Goal: Task Accomplishment & Management: Complete application form

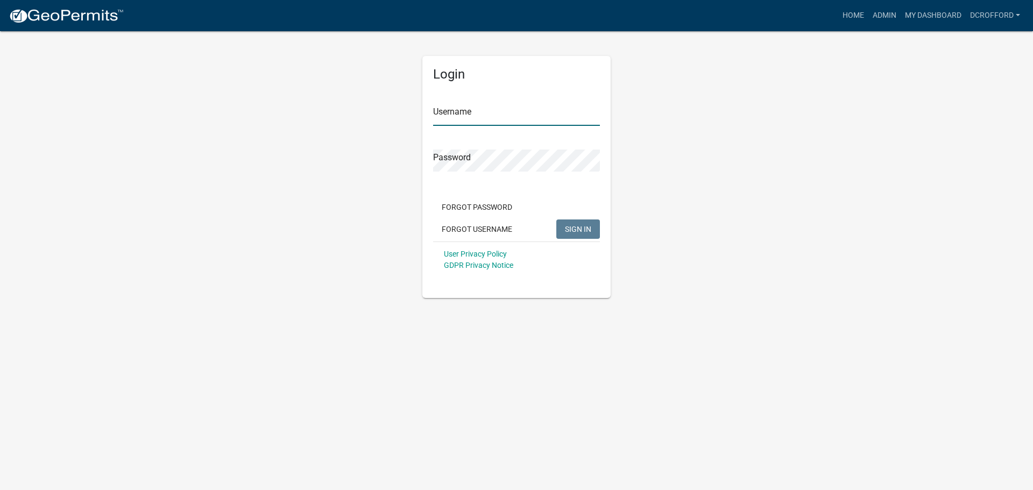
type input "dcrofford"
click at [572, 230] on span "SIGN IN" at bounding box center [578, 228] width 26 height 9
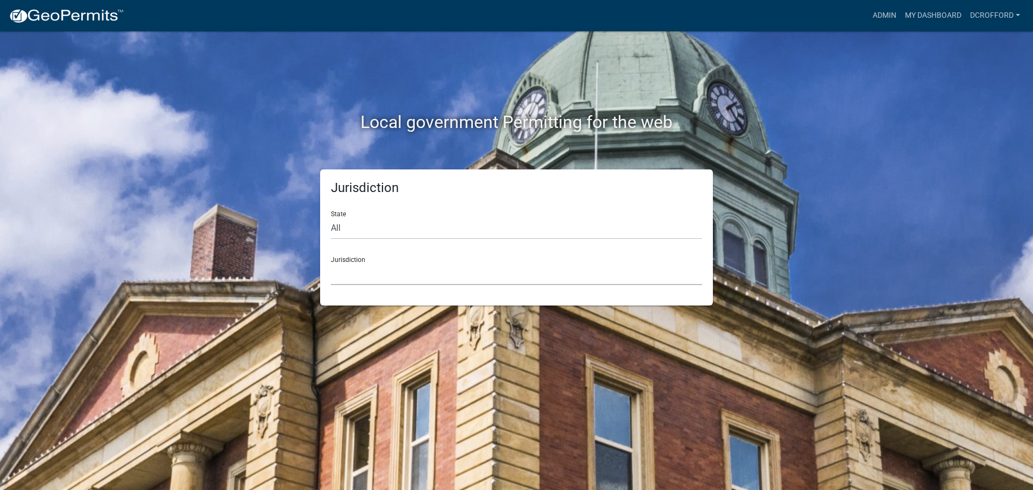
click at [506, 269] on select "[GEOGRAPHIC_DATA], [US_STATE] [GEOGRAPHIC_DATA], [US_STATE][PERSON_NAME][GEOGRA…" at bounding box center [516, 274] width 371 height 22
click at [884, 13] on link "Admin" at bounding box center [884, 15] width 32 height 20
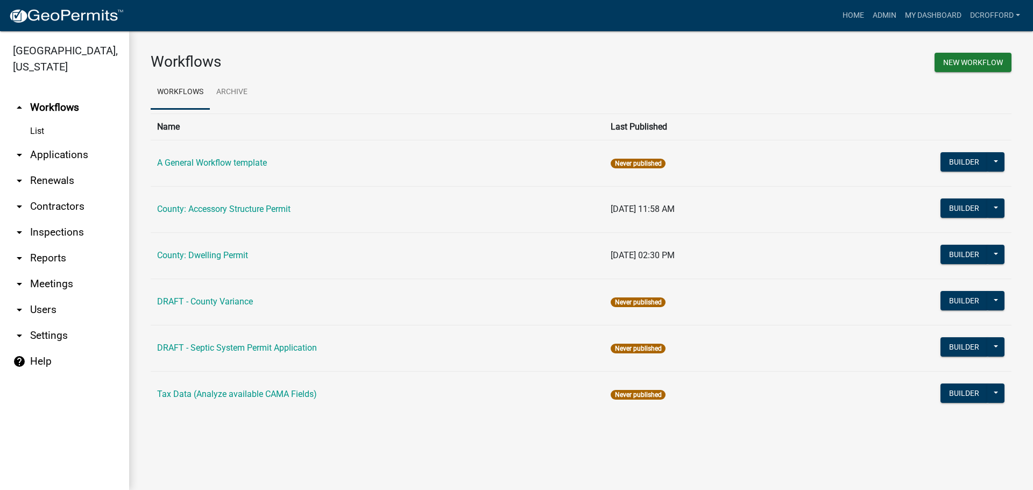
drag, startPoint x: 60, startPoint y: 158, endPoint x: 81, endPoint y: 155, distance: 21.7
click at [60, 158] on link "arrow_drop_down Applications" at bounding box center [64, 155] width 129 height 26
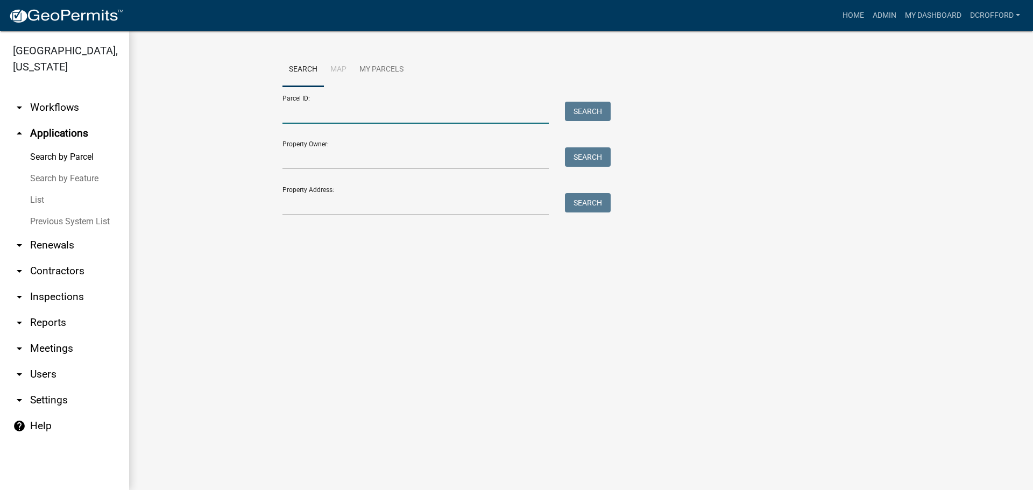
click at [357, 110] on input "Parcel ID:" at bounding box center [415, 113] width 266 height 22
type input "0010162300"
click at [583, 119] on button "Search" at bounding box center [588, 111] width 46 height 19
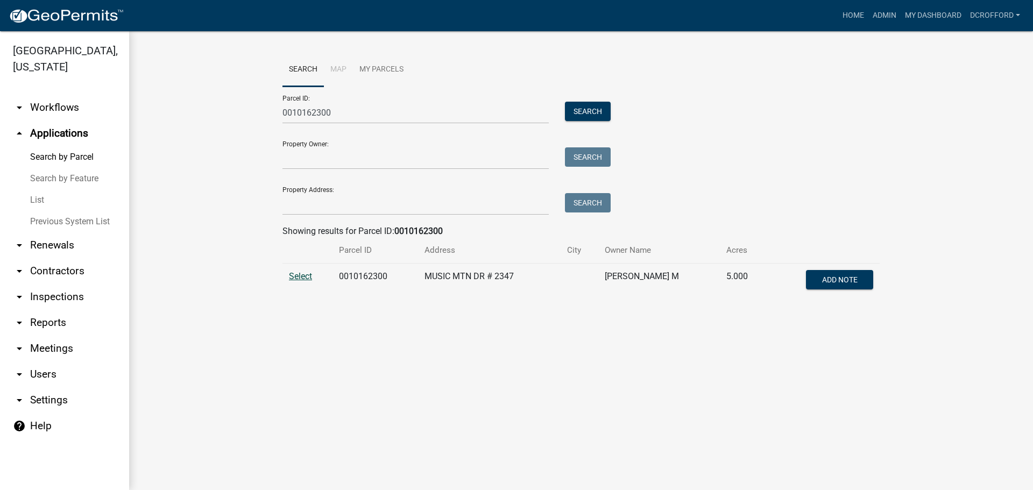
click at [300, 279] on span "Select" at bounding box center [300, 276] width 23 height 10
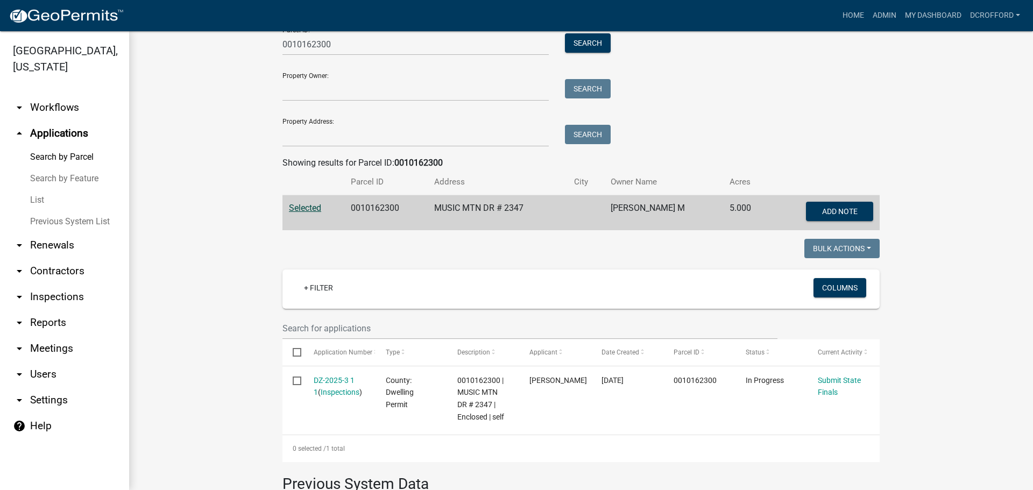
scroll to position [164, 0]
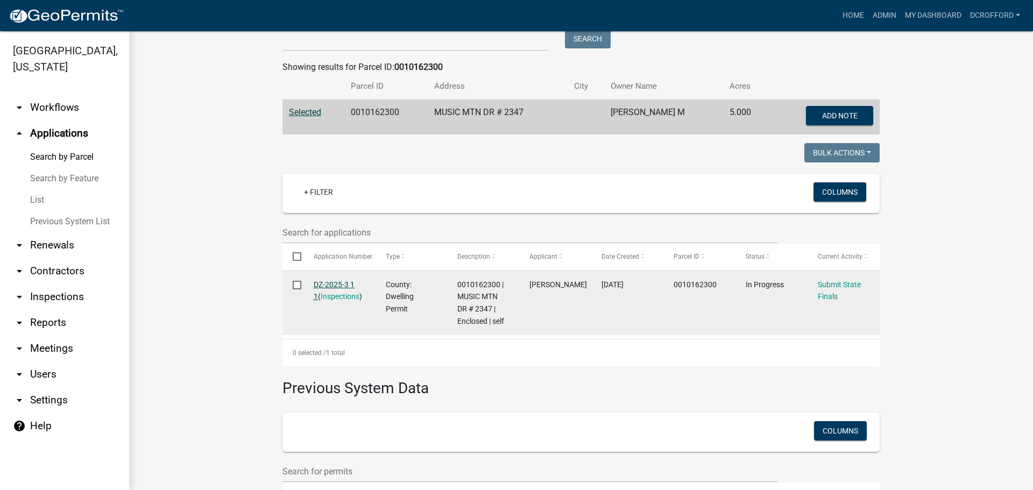
click at [340, 284] on link "DZ-2025-3 1 1" at bounding box center [334, 290] width 41 height 21
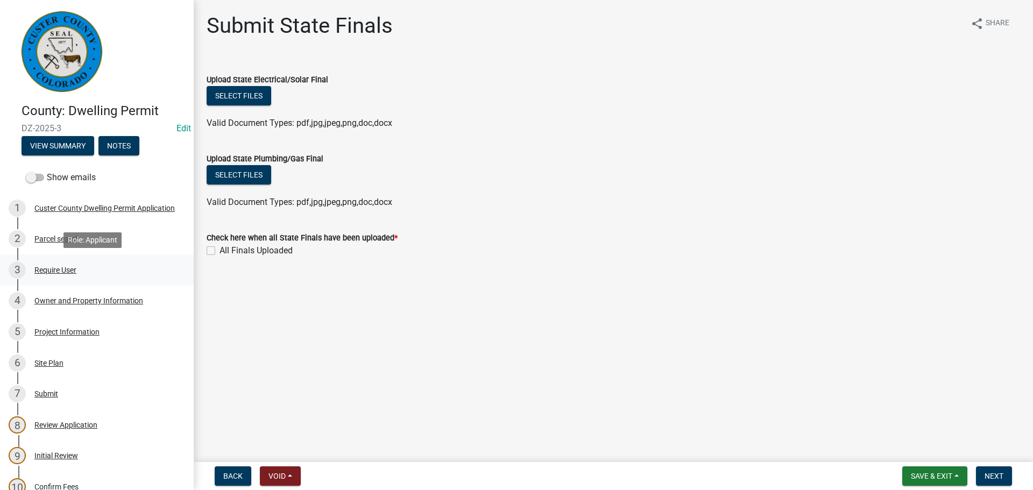
click at [70, 271] on div "Require User" at bounding box center [55, 270] width 42 height 8
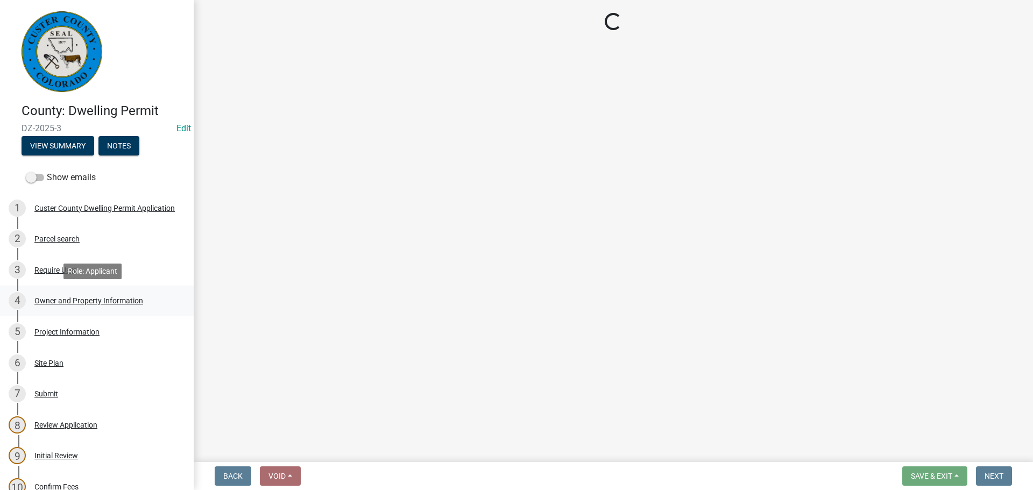
click at [55, 302] on div "Owner and Property Information" at bounding box center [88, 301] width 109 height 8
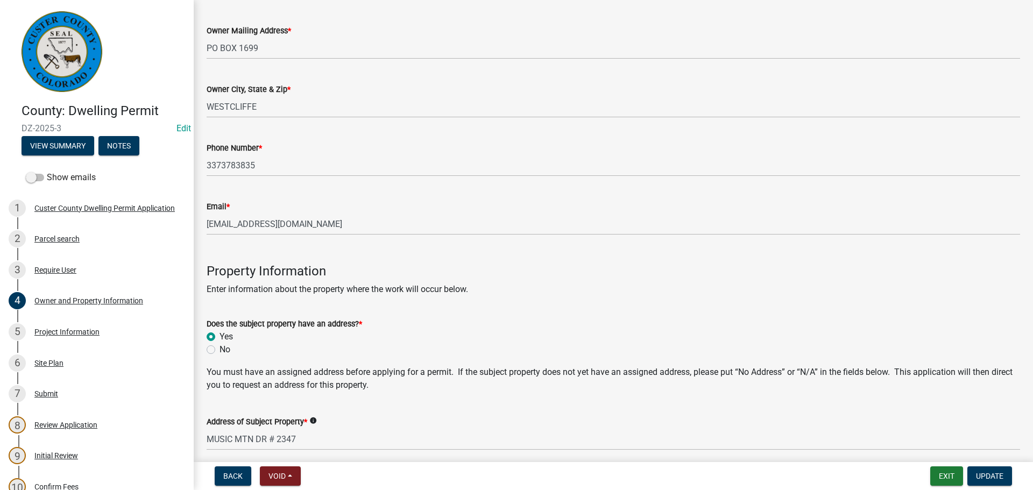
scroll to position [215, 0]
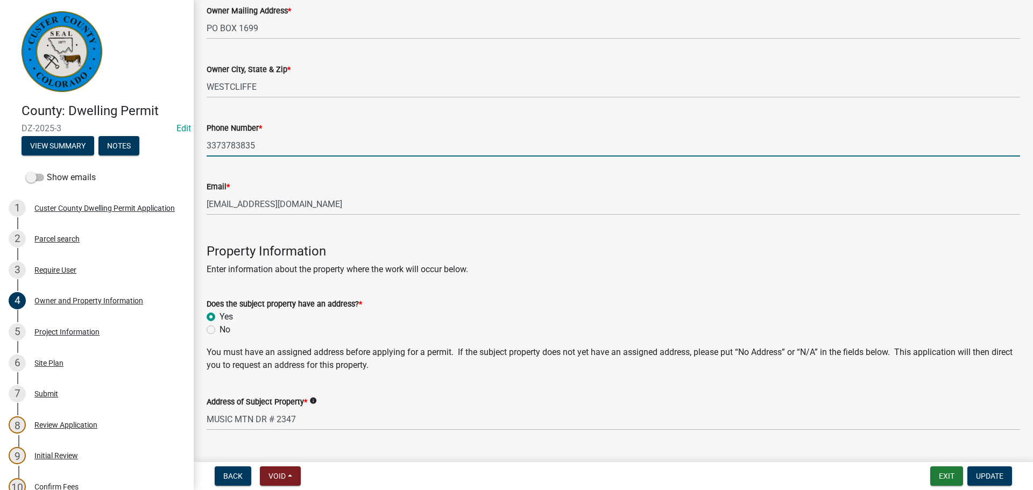
click at [223, 147] on input "3373783835" at bounding box center [614, 146] width 814 height 22
click at [239, 150] on input "337-3783835" at bounding box center [614, 146] width 814 height 22
type input "[PHONE_NUMBER]"
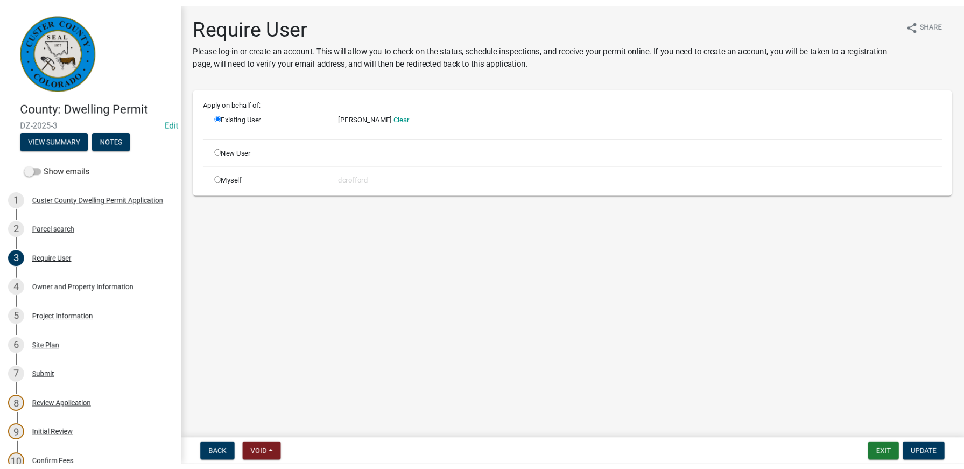
scroll to position [0, 0]
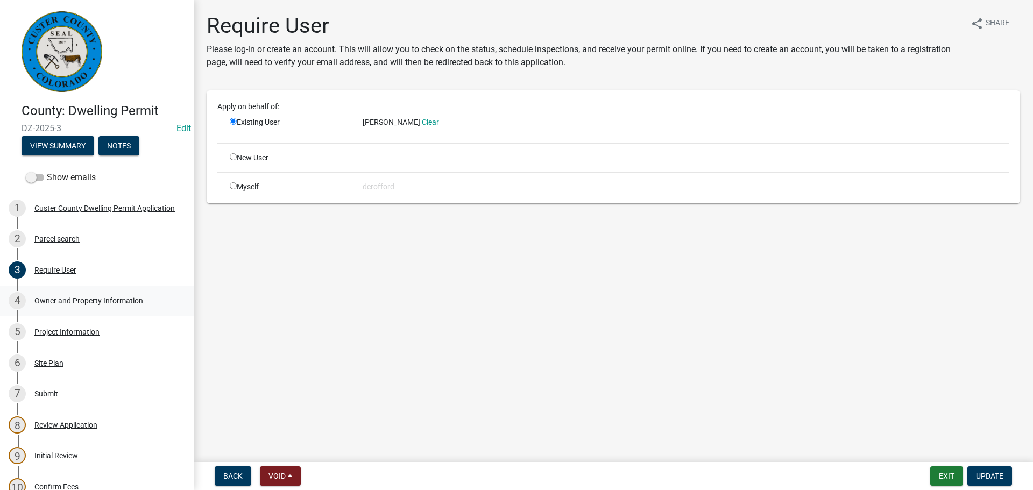
click at [30, 300] on div "4 Owner and Property Information" at bounding box center [93, 300] width 168 height 17
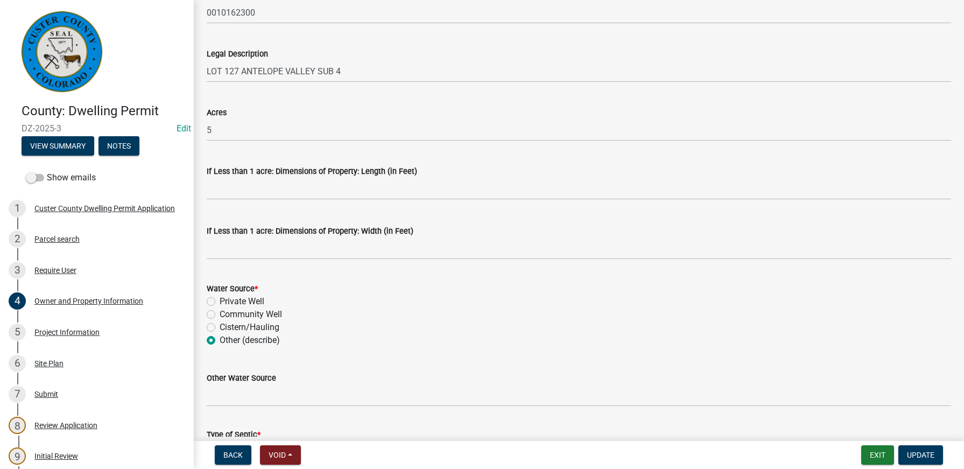
scroll to position [956, 0]
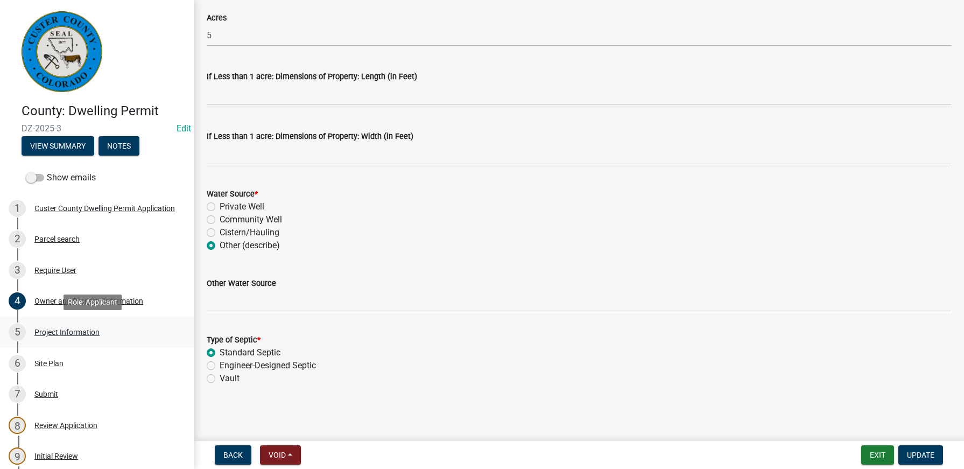
click at [57, 335] on div "Project Information" at bounding box center [66, 332] width 65 height 8
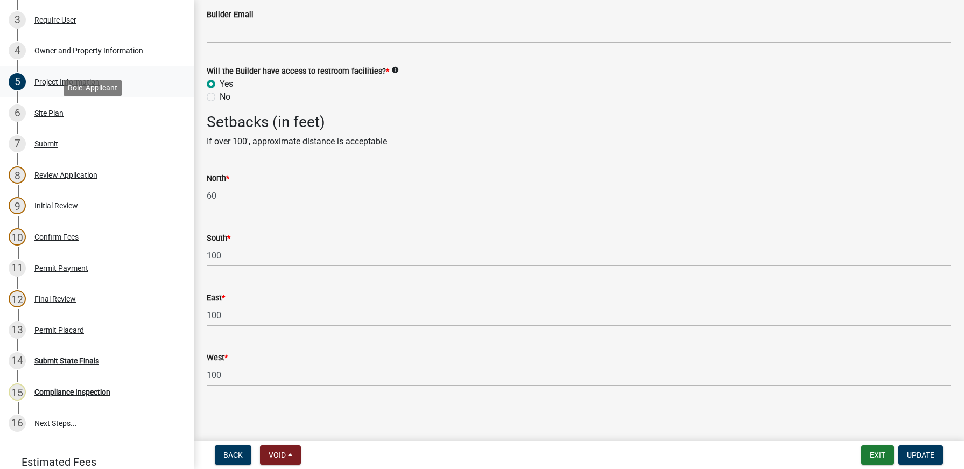
scroll to position [269, 0]
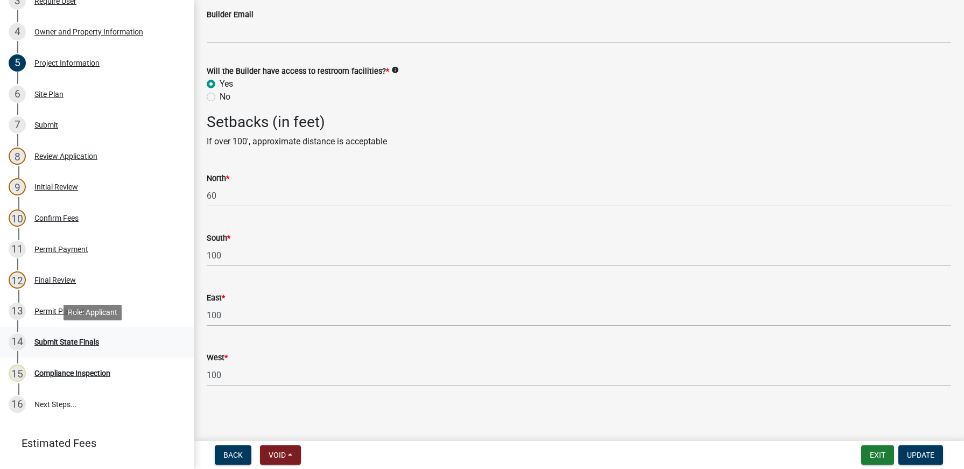
click at [54, 340] on div "Submit State Finals" at bounding box center [66, 342] width 65 height 8
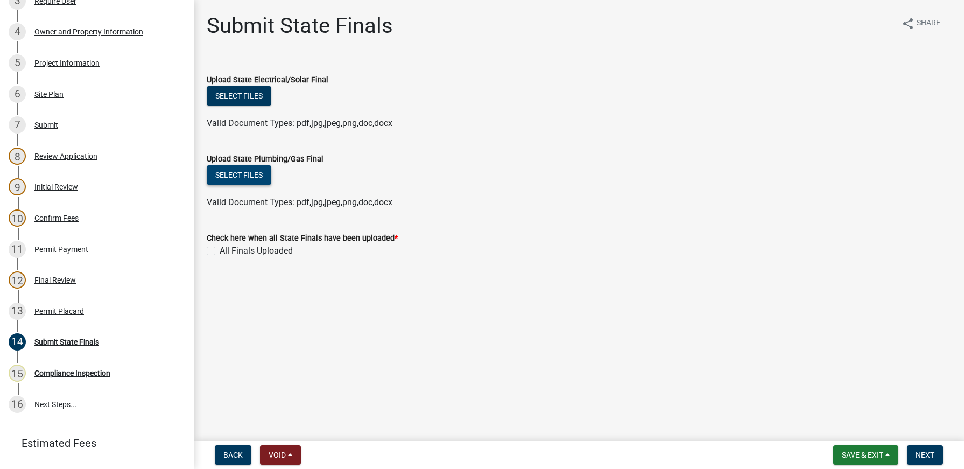
click at [239, 175] on button "Select files" at bounding box center [239, 174] width 65 height 19
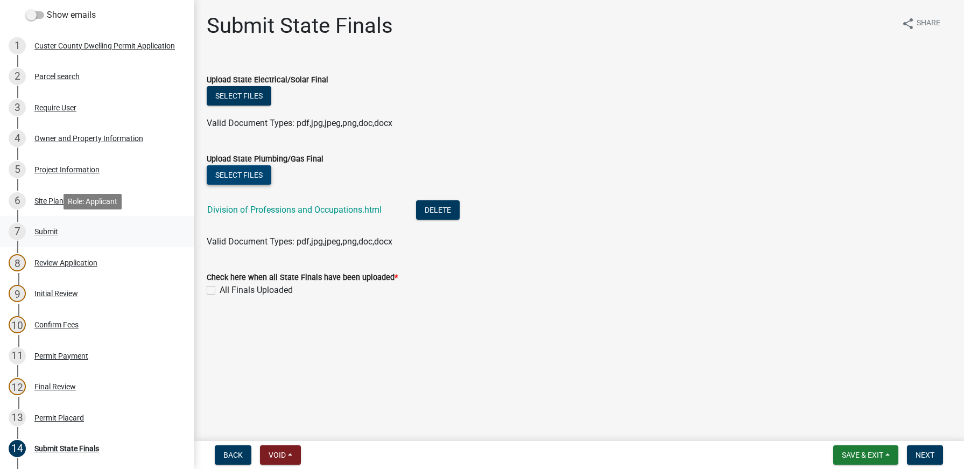
scroll to position [161, 0]
click at [61, 164] on div "5 Project Information" at bounding box center [93, 170] width 168 height 17
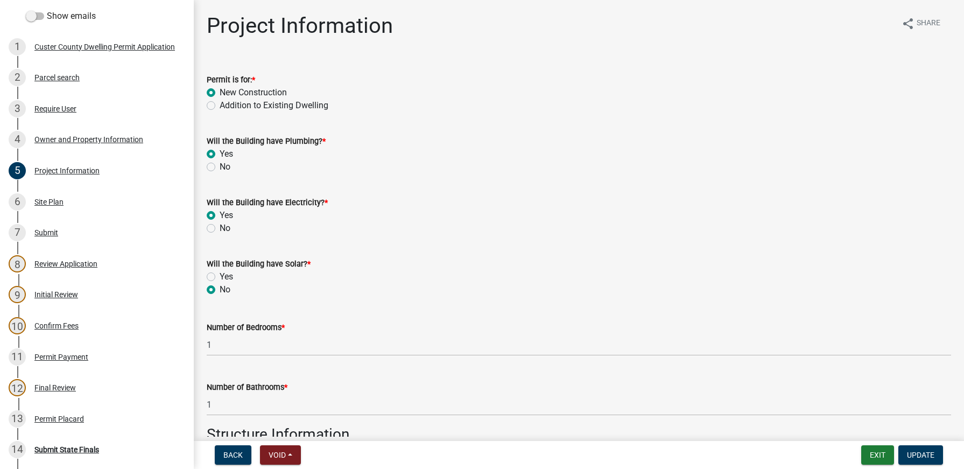
click at [220, 225] on label "No" at bounding box center [225, 228] width 11 height 13
click at [220, 225] on input "No" at bounding box center [223, 225] width 7 height 7
radio input "true"
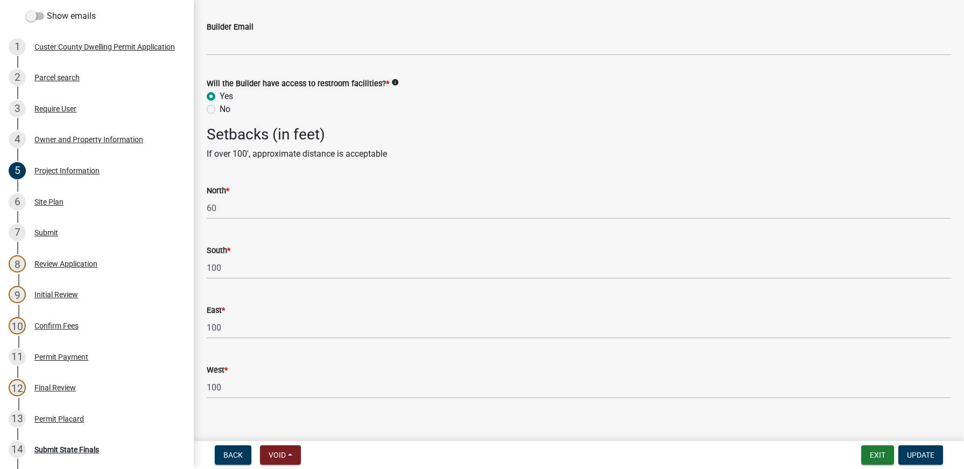
scroll to position [1864, 0]
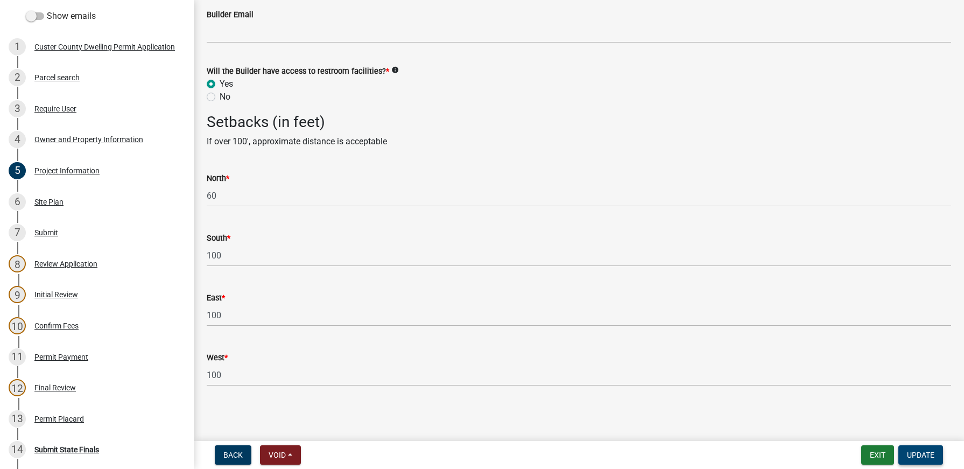
click at [912, 454] on span "Update" at bounding box center [920, 454] width 27 height 9
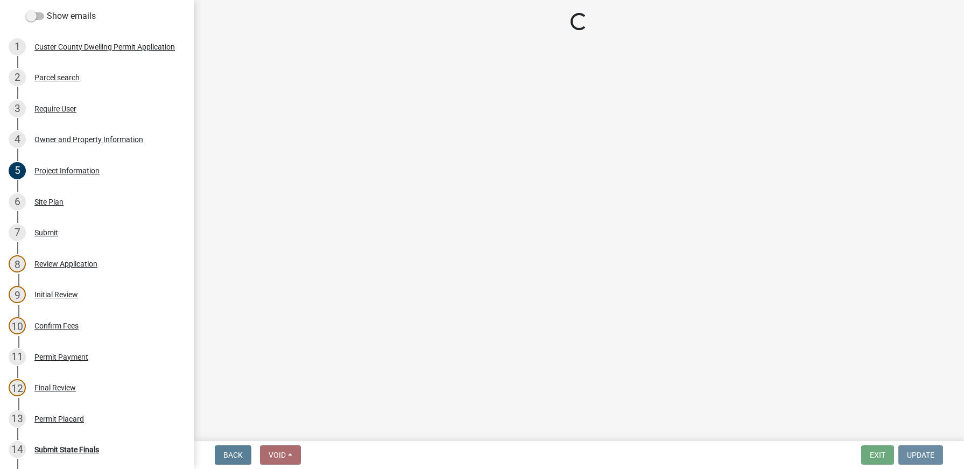
scroll to position [0, 0]
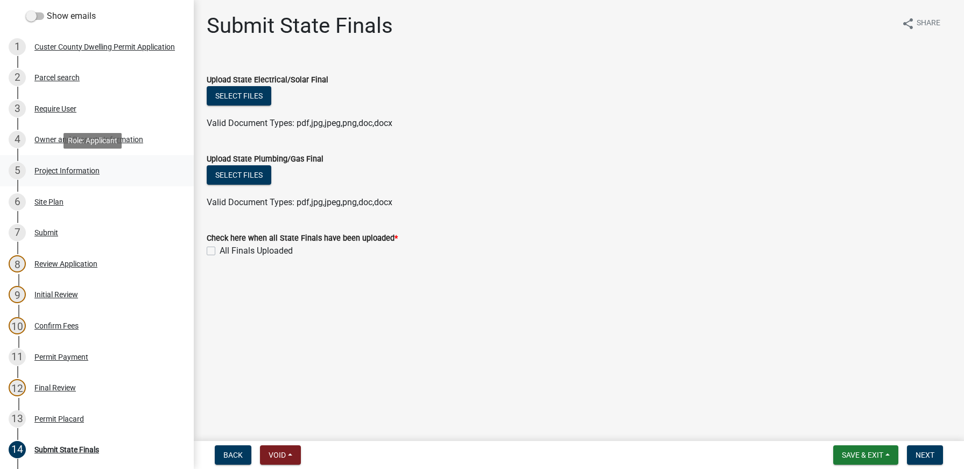
click at [77, 167] on div "Project Information" at bounding box center [66, 171] width 65 height 8
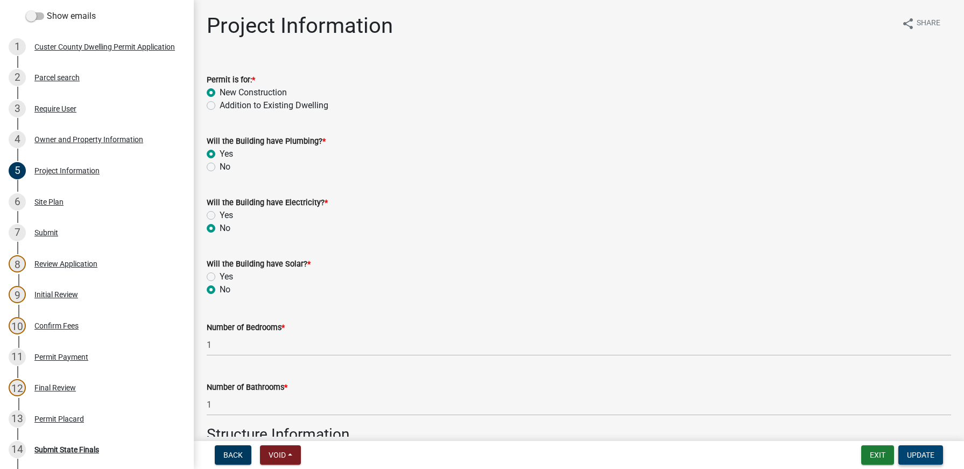
click at [920, 461] on button "Update" at bounding box center [920, 454] width 45 height 19
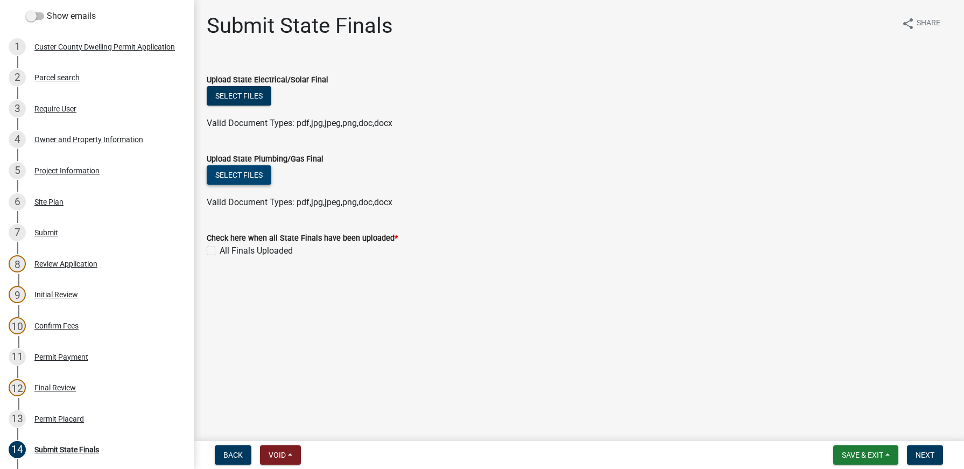
click at [259, 176] on button "Select files" at bounding box center [239, 174] width 65 height 19
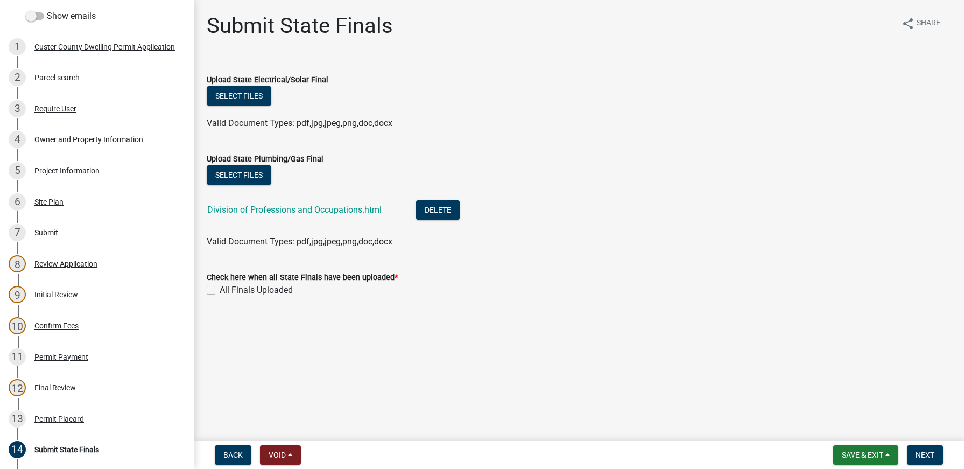
drag, startPoint x: 213, startPoint y: 290, endPoint x: 254, endPoint y: 272, distance: 45.3
click at [220, 289] on label "All Finals Uploaded" at bounding box center [256, 290] width 73 height 13
click at [220, 289] on input "All Finals Uploaded" at bounding box center [223, 287] width 7 height 7
checkbox input "true"
click at [919, 455] on span "Next" at bounding box center [924, 454] width 19 height 9
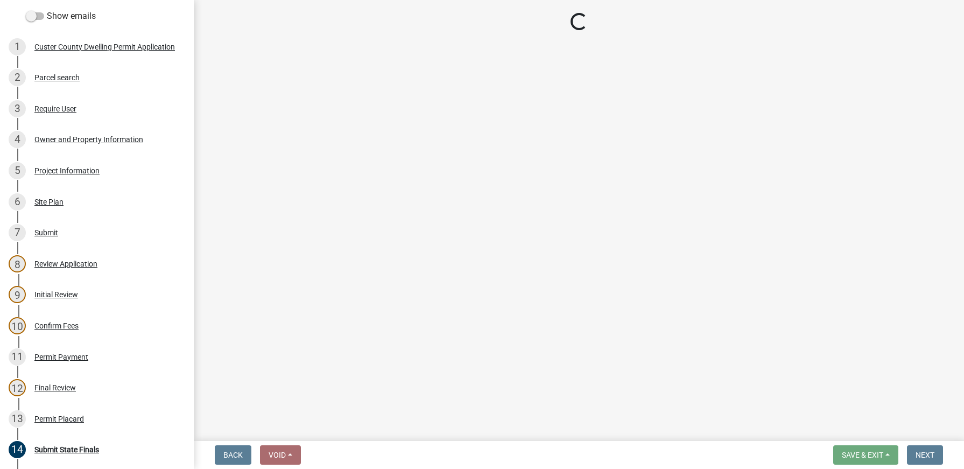
select select "0eac0a86-0ecb-4349-a302-1e726b5a8437"
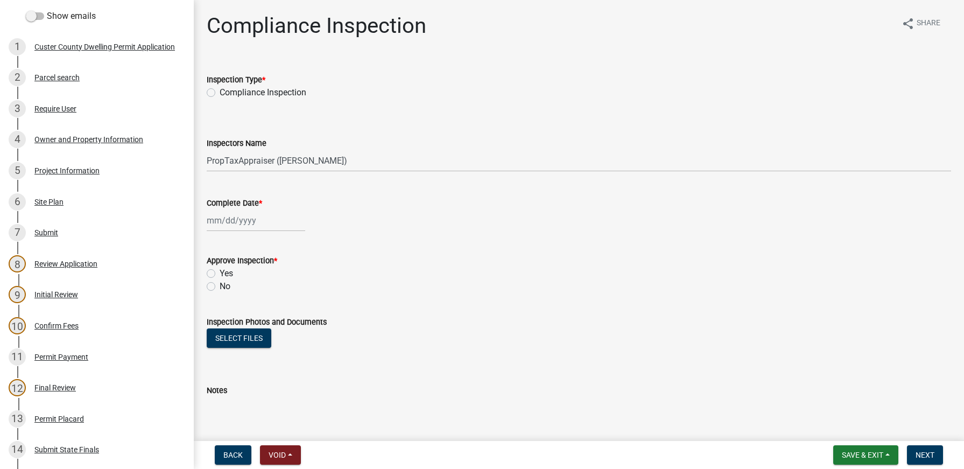
click at [220, 93] on label "Compliance Inspection" at bounding box center [263, 92] width 87 height 13
click at [220, 93] on input "Compliance Inspection" at bounding box center [223, 89] width 7 height 7
radio input "true"
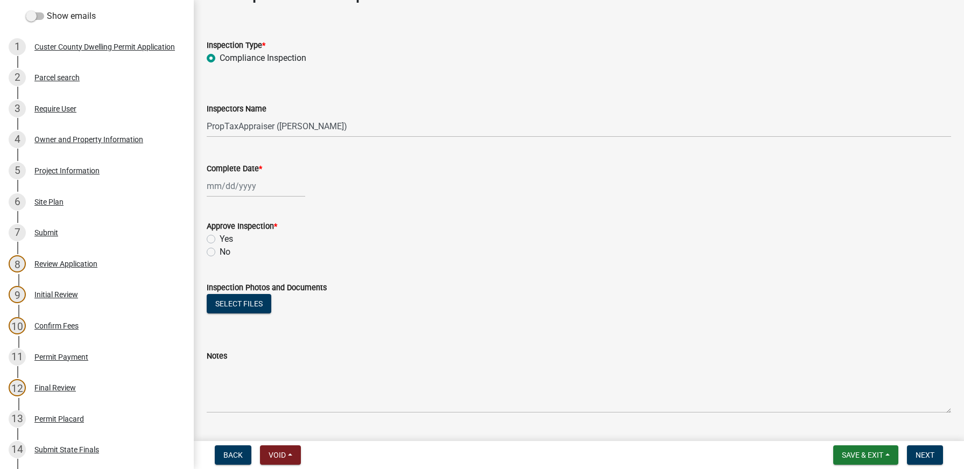
scroll to position [54, 0]
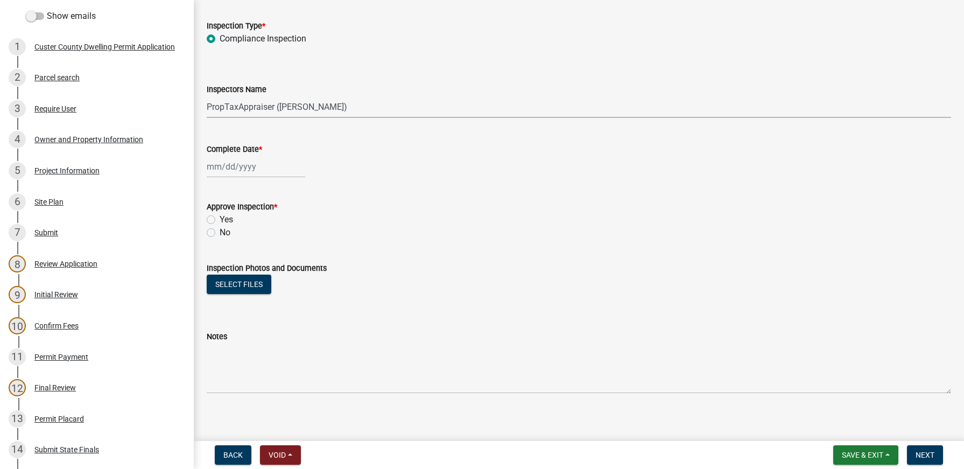
click at [365, 110] on select "Select Item... PropTaxAppraiser ([PERSON_NAME]) dcrofford ([PERSON_NAME] ) [EMA…" at bounding box center [579, 107] width 744 height 22
click at [207, 96] on select "Select Item... PropTaxAppraiser ([PERSON_NAME]) dcrofford ([PERSON_NAME] ) [EMA…" at bounding box center [579, 107] width 744 height 22
click at [256, 181] on wm-data-entity-input "Complete Date *" at bounding box center [579, 158] width 744 height 60
click at [255, 172] on div at bounding box center [256, 166] width 98 height 22
select select "9"
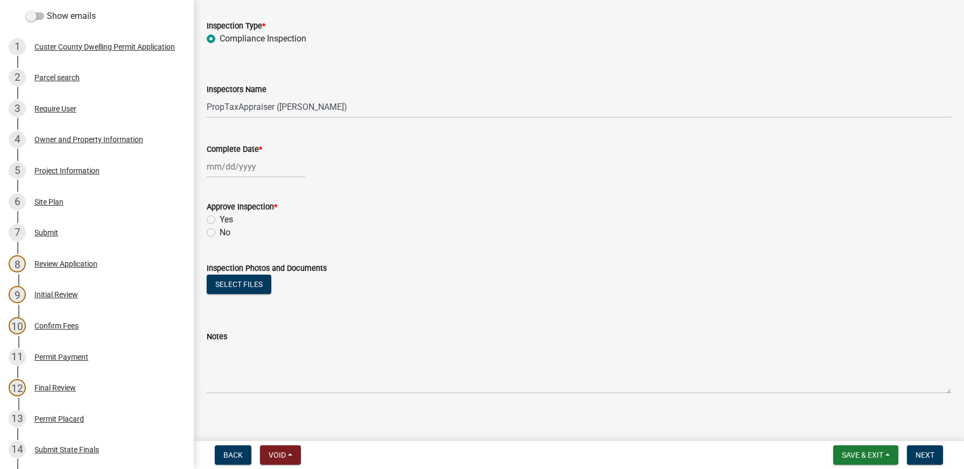
select select "2025"
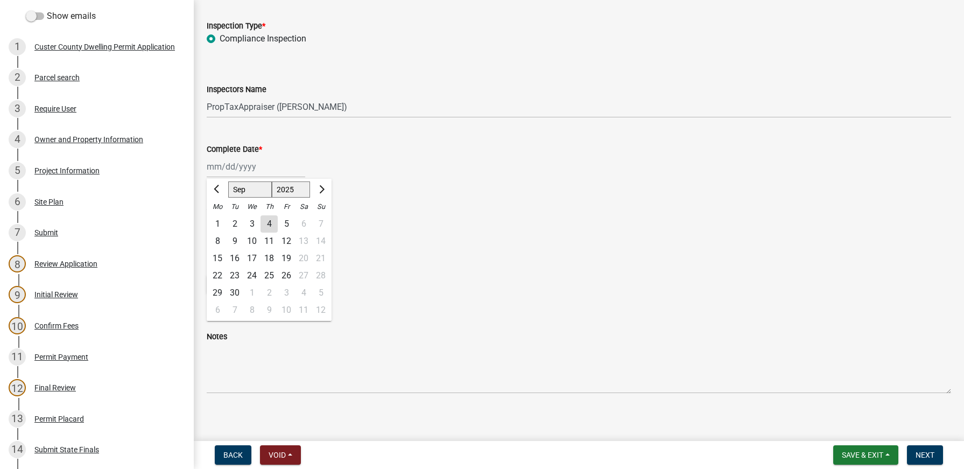
click at [274, 222] on div "4" at bounding box center [268, 223] width 17 height 17
type input "[DATE]"
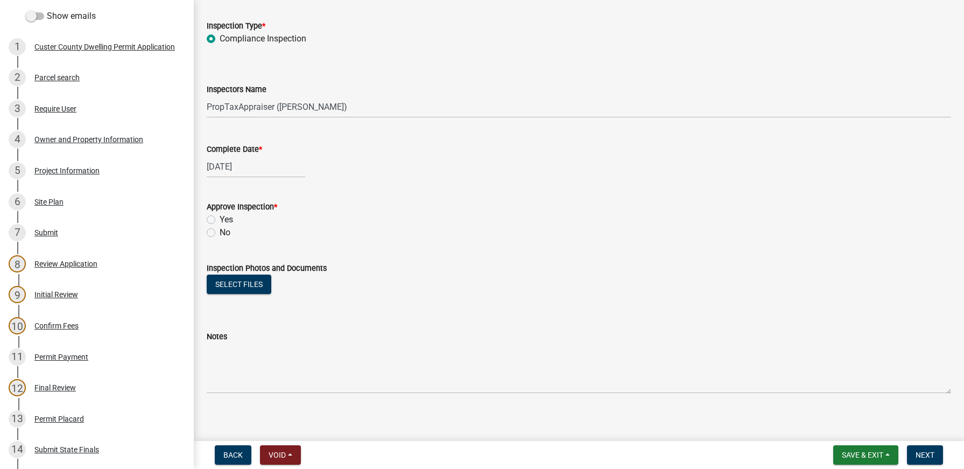
click at [220, 217] on label "Yes" at bounding box center [226, 219] width 13 height 13
click at [220, 217] on input "Yes" at bounding box center [223, 216] width 7 height 7
radio input "true"
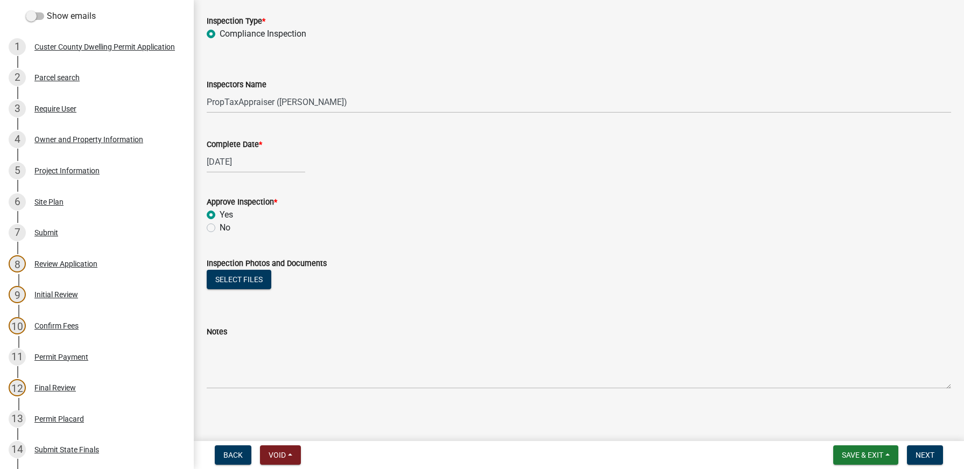
scroll to position [61, 0]
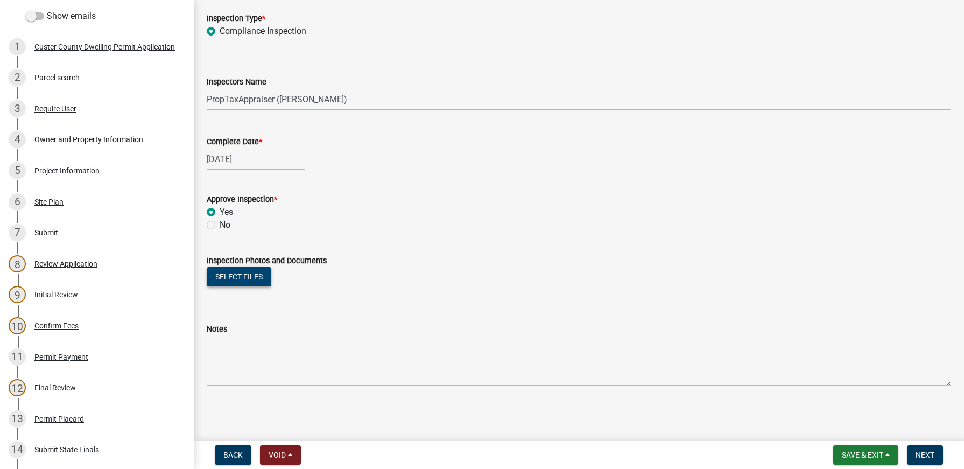
click at [251, 276] on button "Select files" at bounding box center [239, 276] width 65 height 19
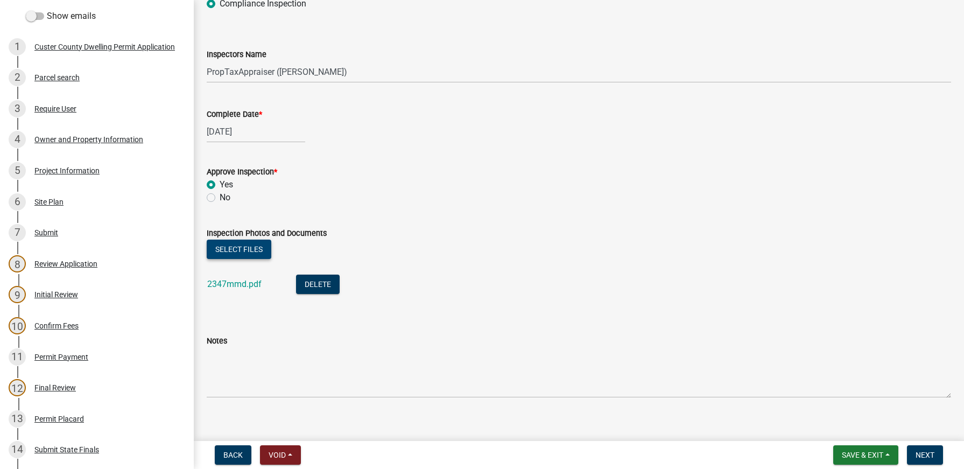
scroll to position [101, 0]
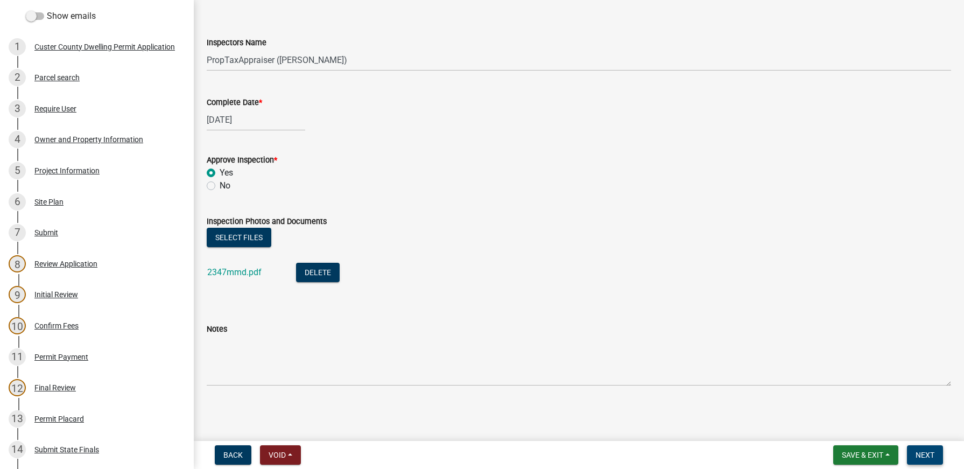
click at [931, 455] on span "Next" at bounding box center [924, 454] width 19 height 9
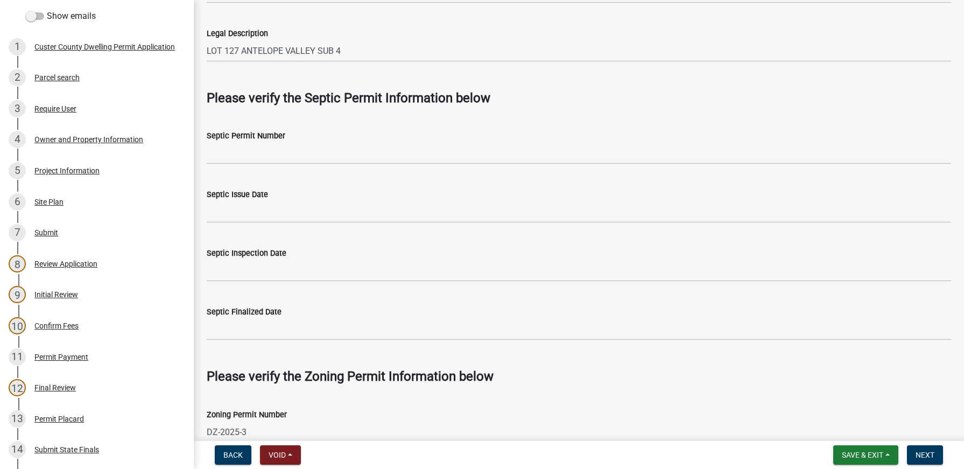
scroll to position [323, 0]
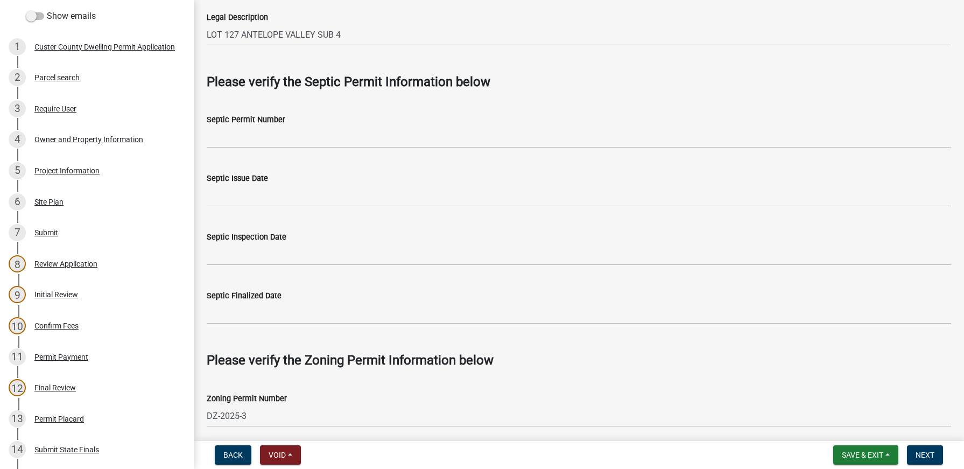
click at [293, 125] on div "Septic Permit Number" at bounding box center [579, 119] width 744 height 13
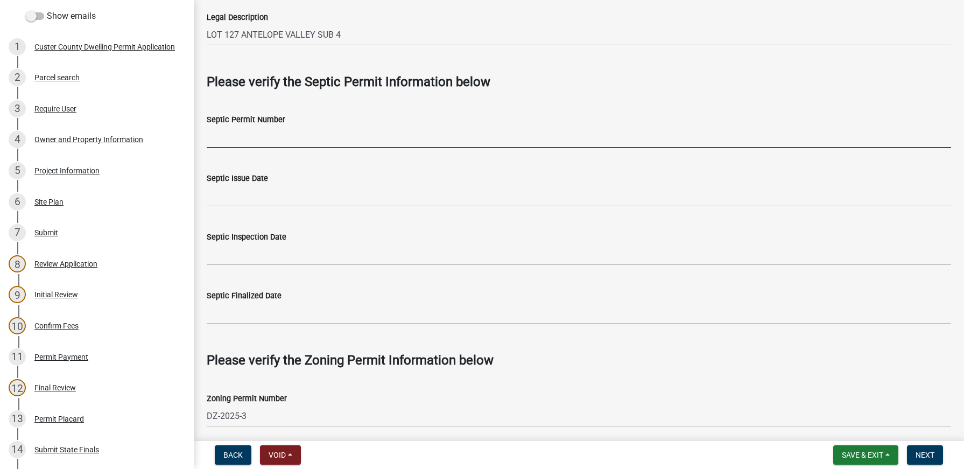
click at [292, 133] on input "Septic Permit Number" at bounding box center [579, 137] width 744 height 22
paste input "S25052721"
type input "S25052721"
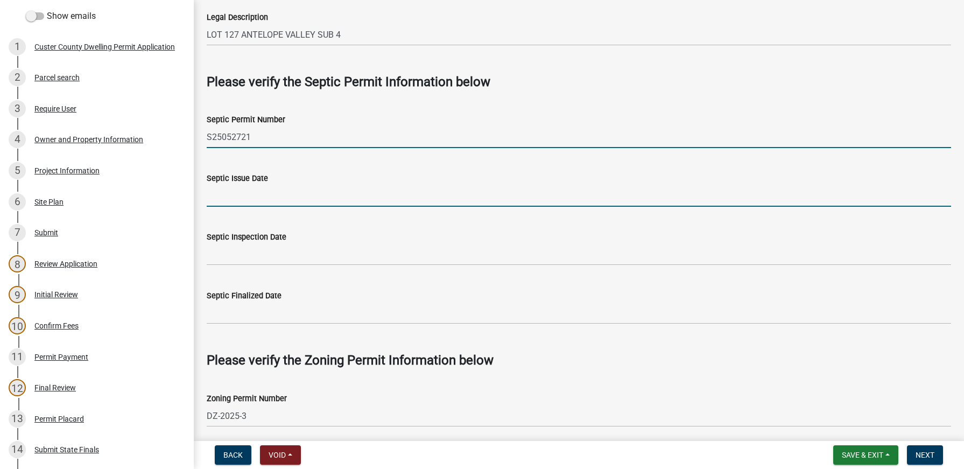
click at [259, 195] on input "Septic Issue Date" at bounding box center [579, 196] width 744 height 22
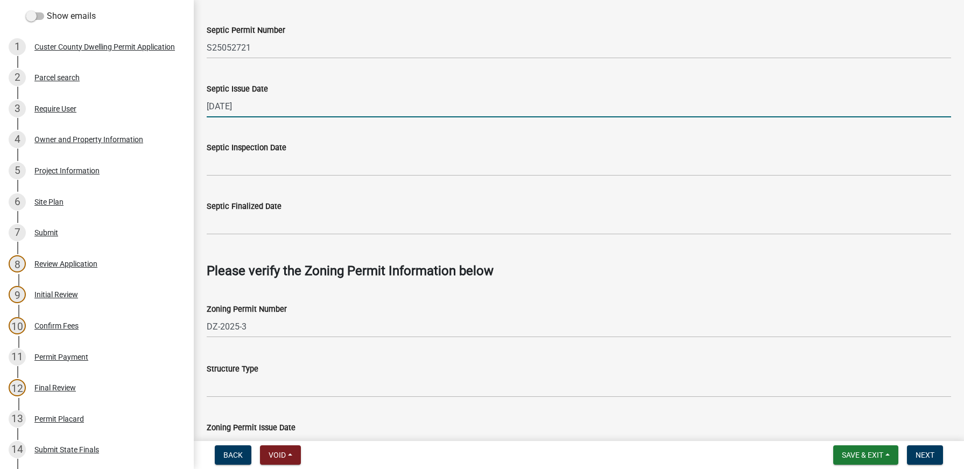
scroll to position [430, 0]
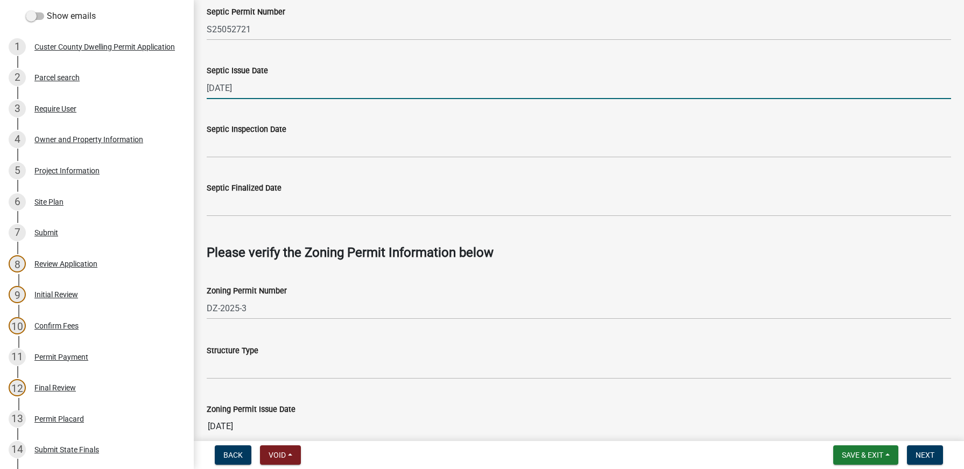
type input "[DATE]"
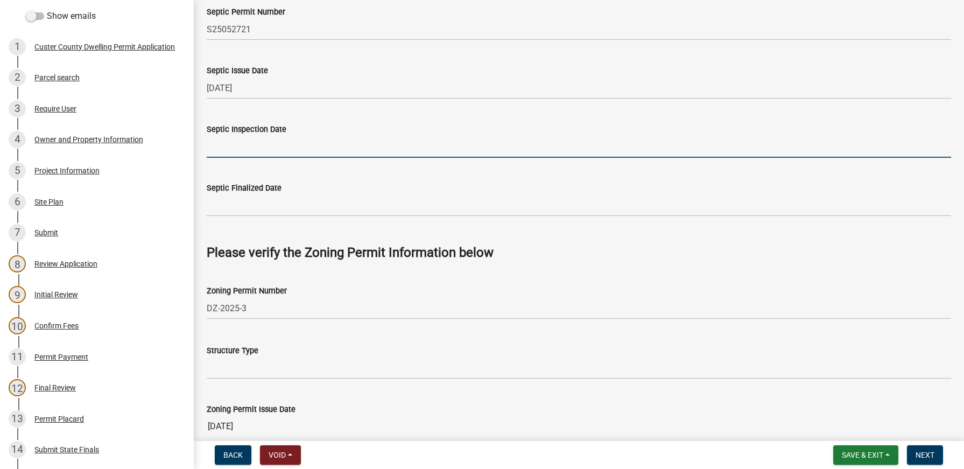
click at [287, 143] on input "Septic Inspection Date" at bounding box center [579, 147] width 744 height 22
type input "[DATE]"
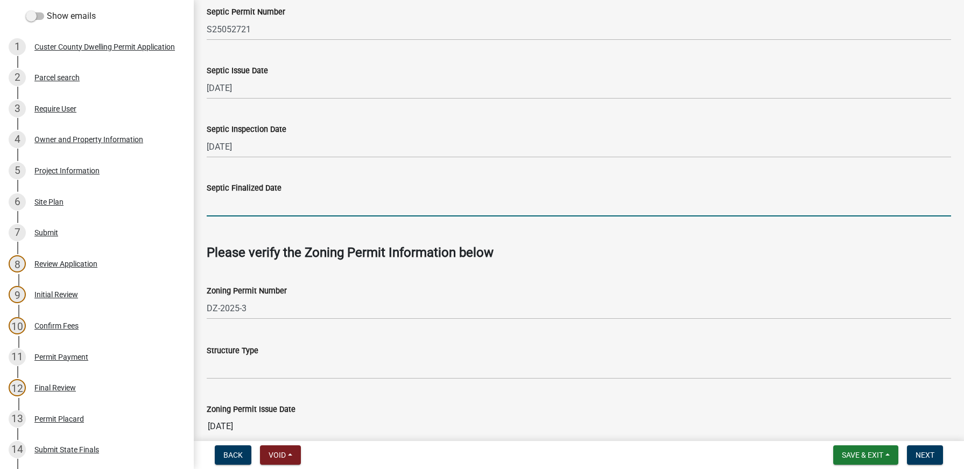
click at [284, 205] on input "Septic Finalized Date" at bounding box center [579, 205] width 744 height 22
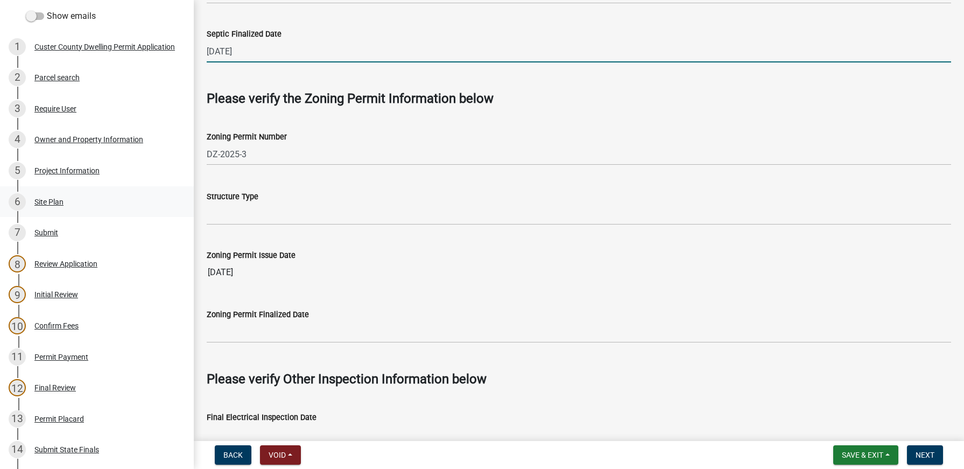
scroll to position [592, 0]
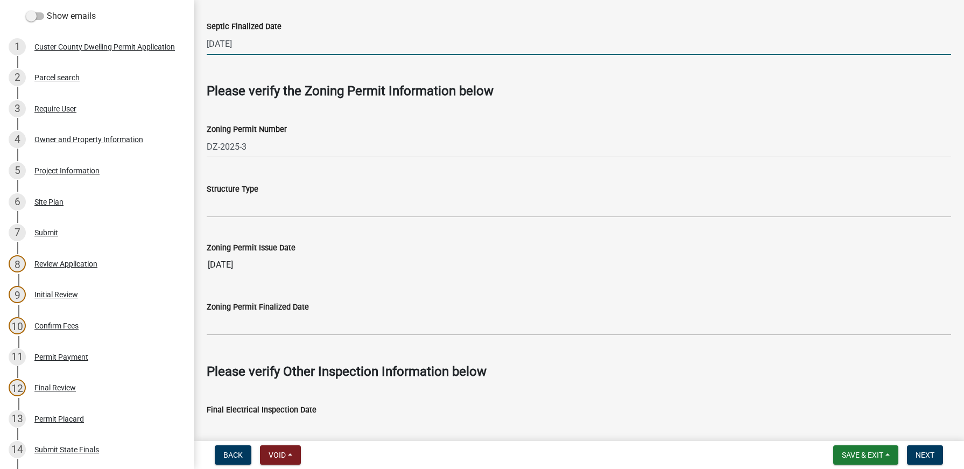
type input "[DATE]"
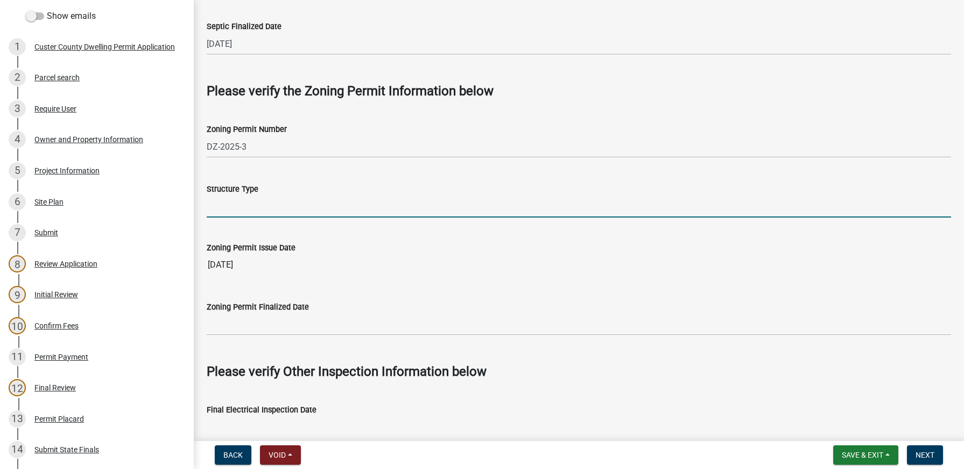
click at [323, 206] on input "Structure Type" at bounding box center [579, 206] width 744 height 22
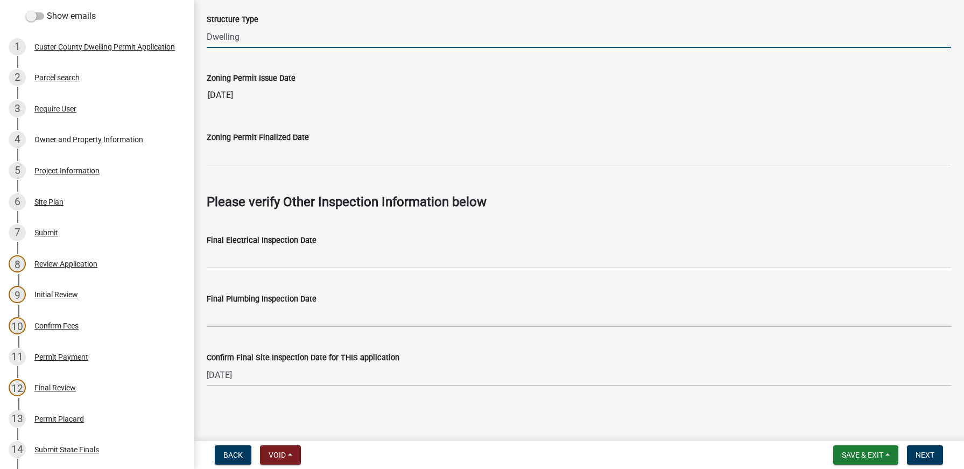
scroll to position [762, 0]
type input "Dwelling"
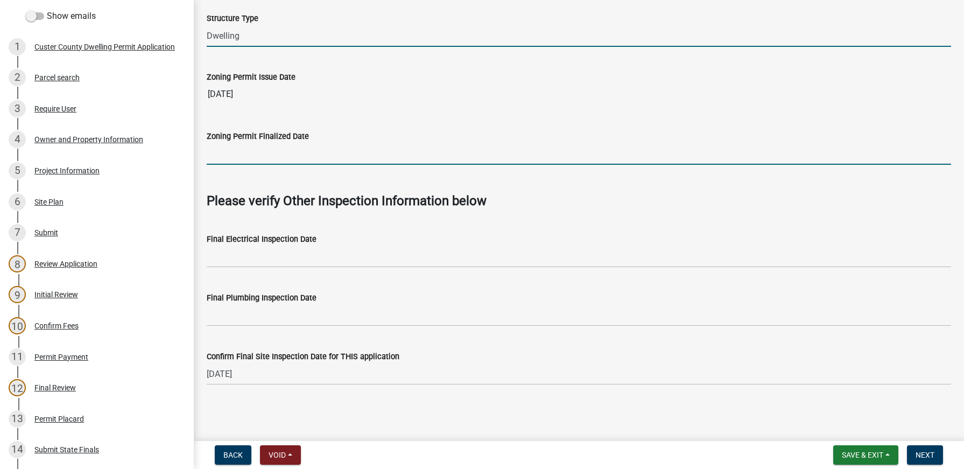
click at [301, 159] on input "Zoning Permit Finalized Date" at bounding box center [579, 154] width 744 height 22
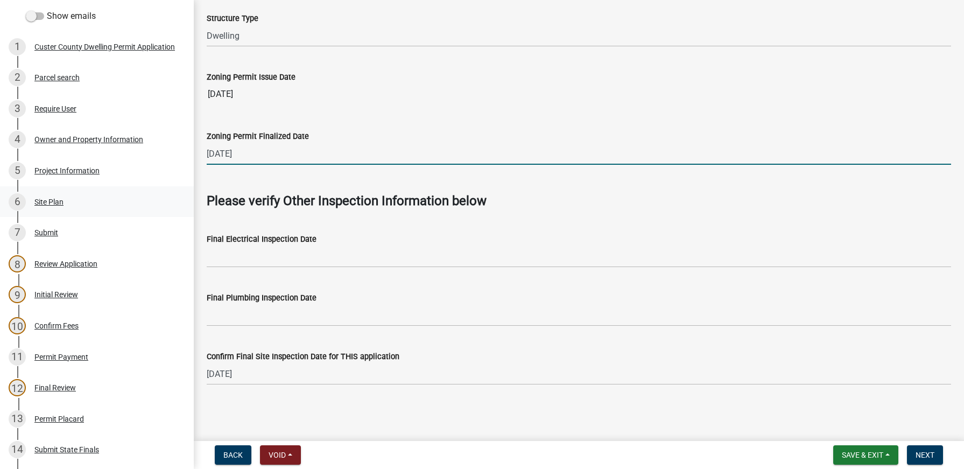
type input "[DATE]"
click at [923, 454] on span "Next" at bounding box center [924, 454] width 19 height 9
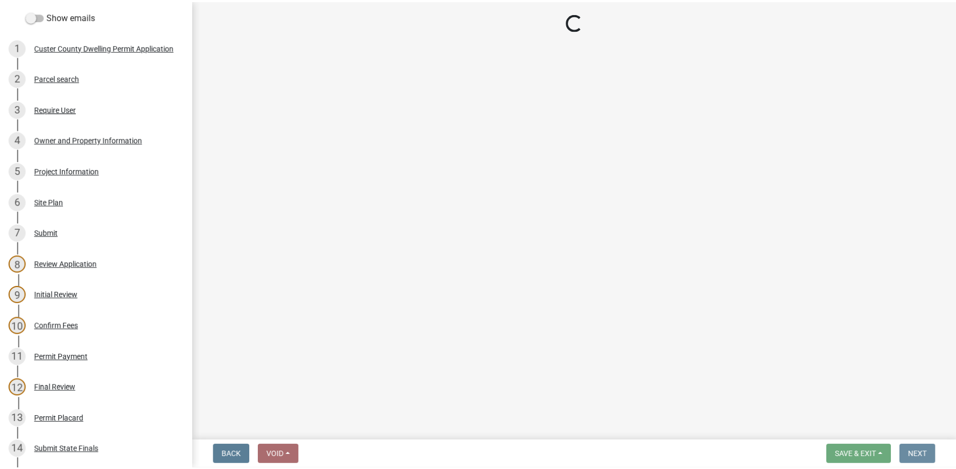
scroll to position [0, 0]
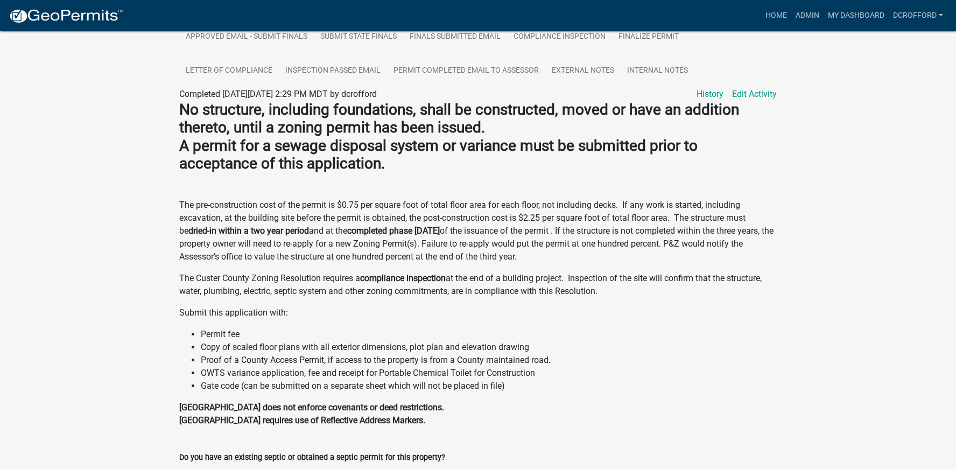
scroll to position [353, 0]
